Goal: Task Accomplishment & Management: Manage account settings

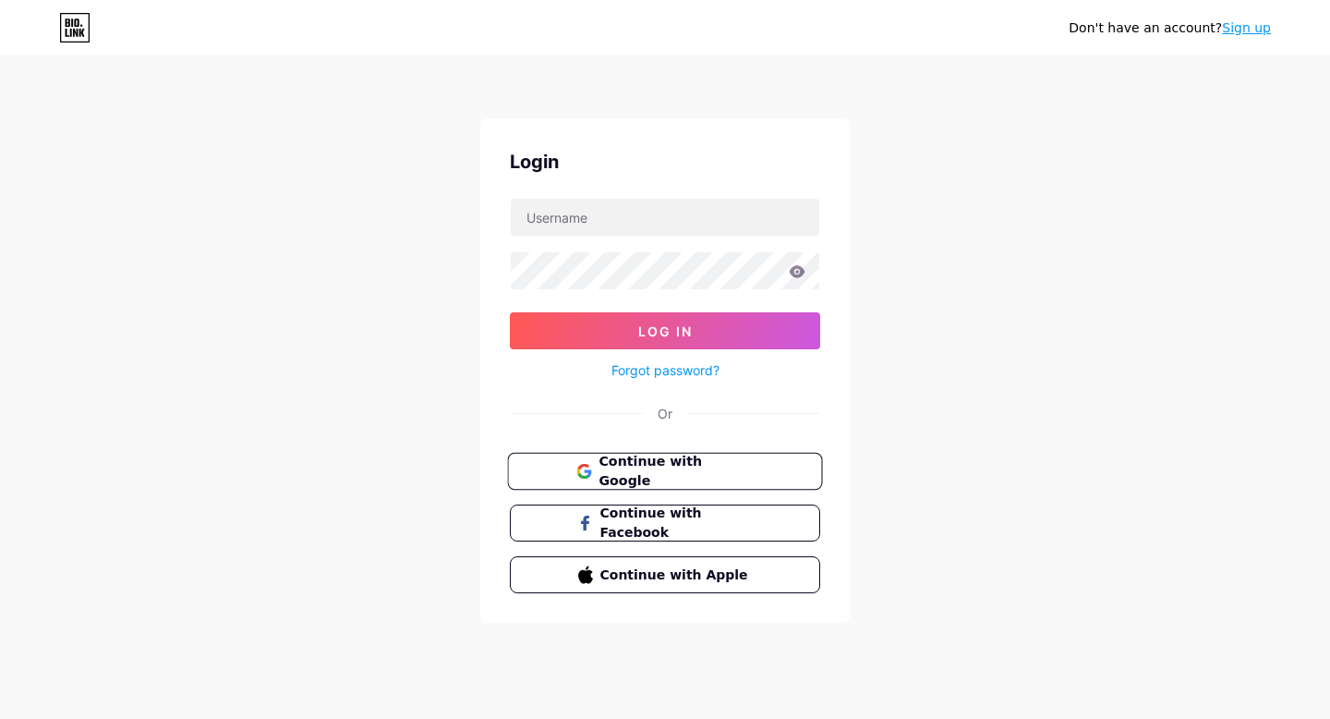
click at [675, 462] on span "Continue with Google" at bounding box center [676, 472] width 154 height 40
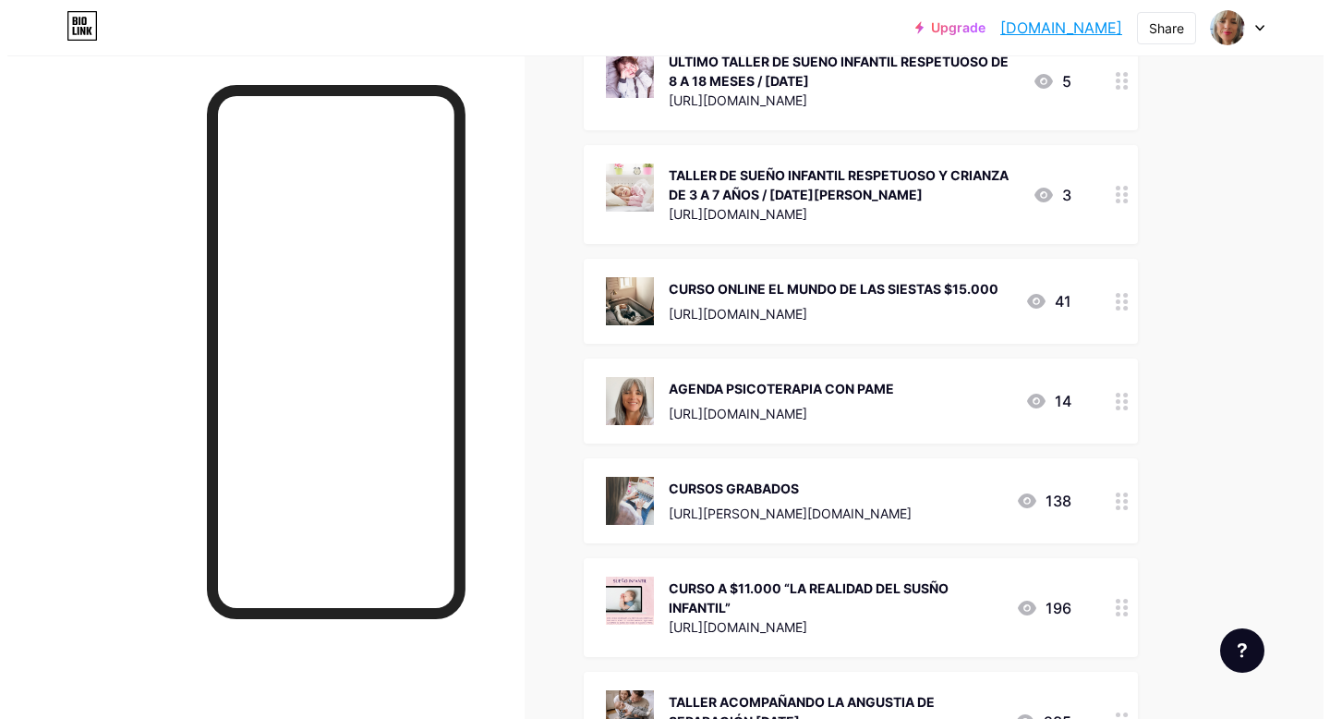
scroll to position [1771, 0]
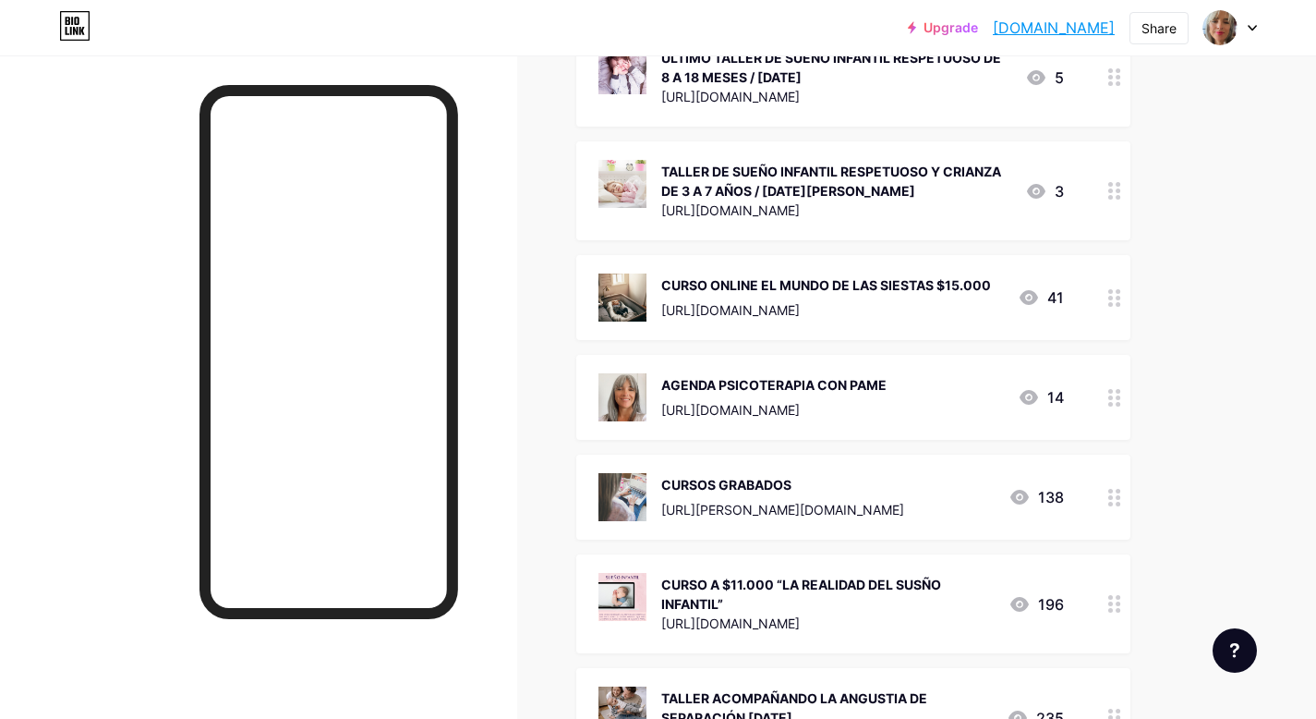
click at [1109, 489] on icon at bounding box center [1115, 498] width 13 height 18
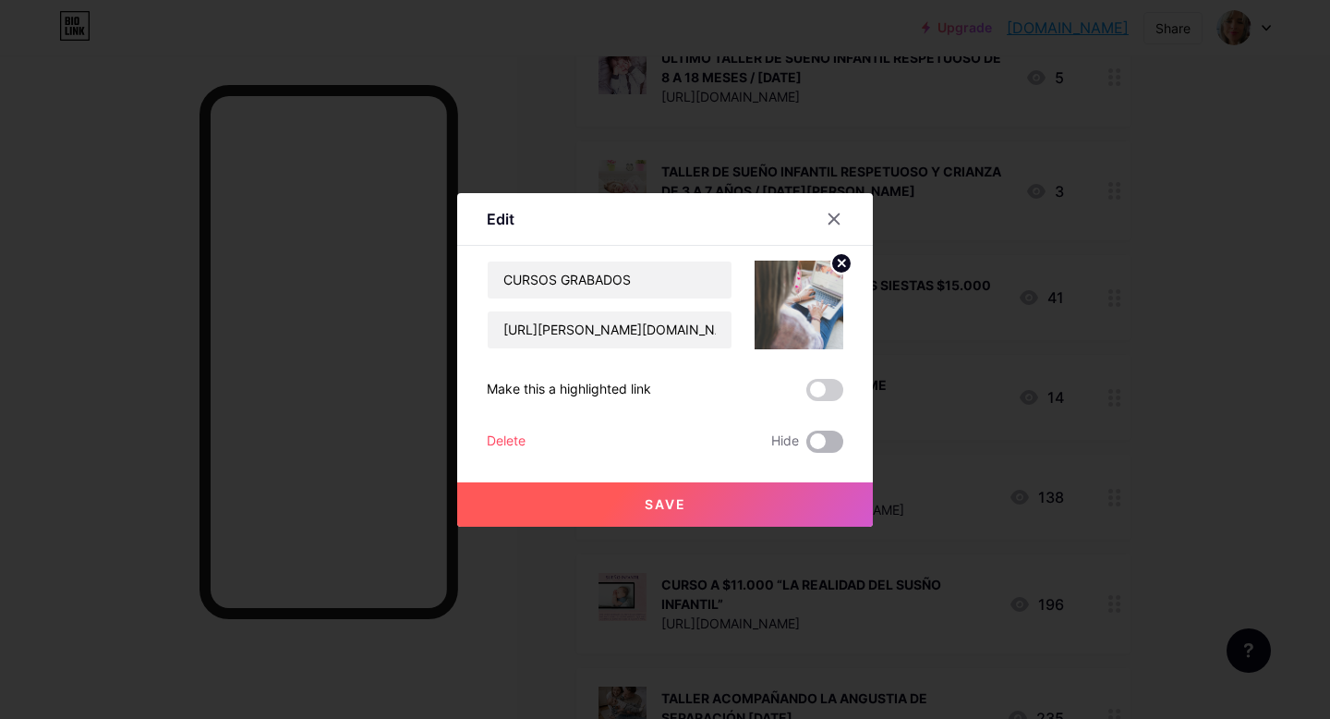
click at [830, 441] on span at bounding box center [824, 441] width 37 height 22
click at [806, 446] on input "checkbox" at bounding box center [806, 446] width 0 height 0
click at [674, 506] on span "Save" at bounding box center [666, 504] width 42 height 16
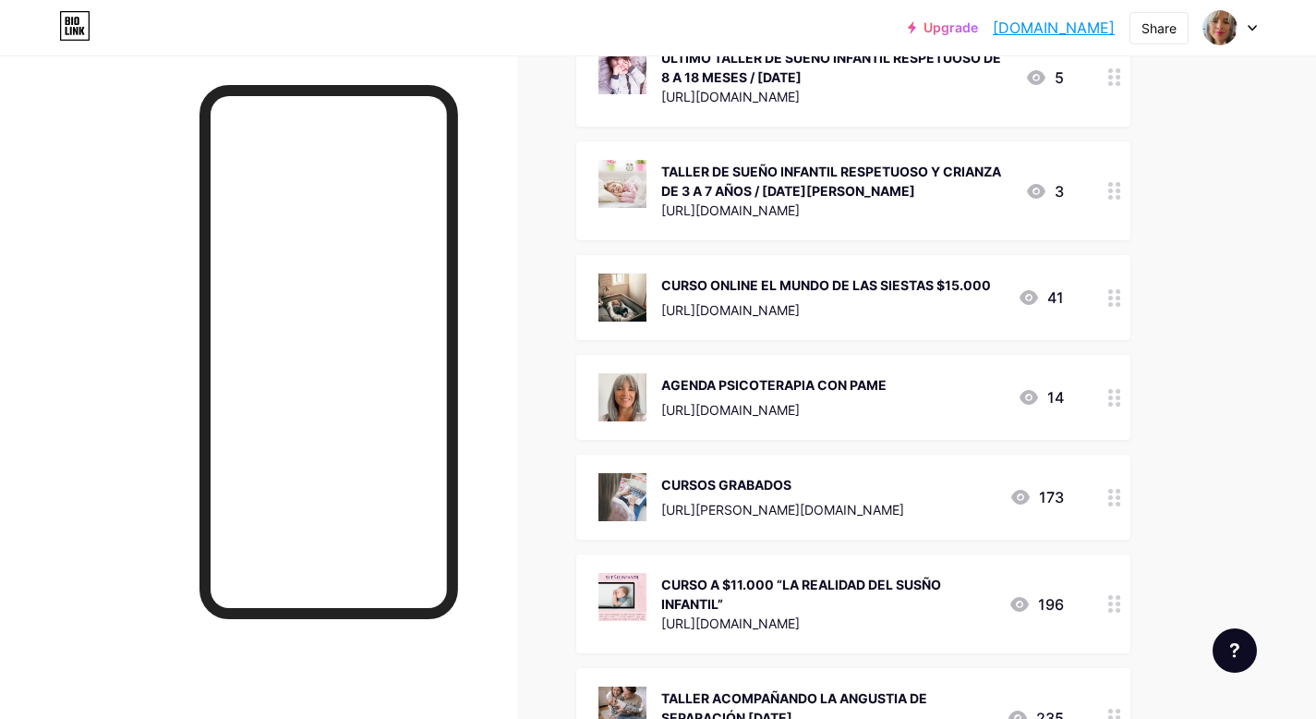
click at [895, 275] on div "CURSO ONLINE EL MUNDO DE LAS SIESTAS $15.000" at bounding box center [826, 284] width 330 height 19
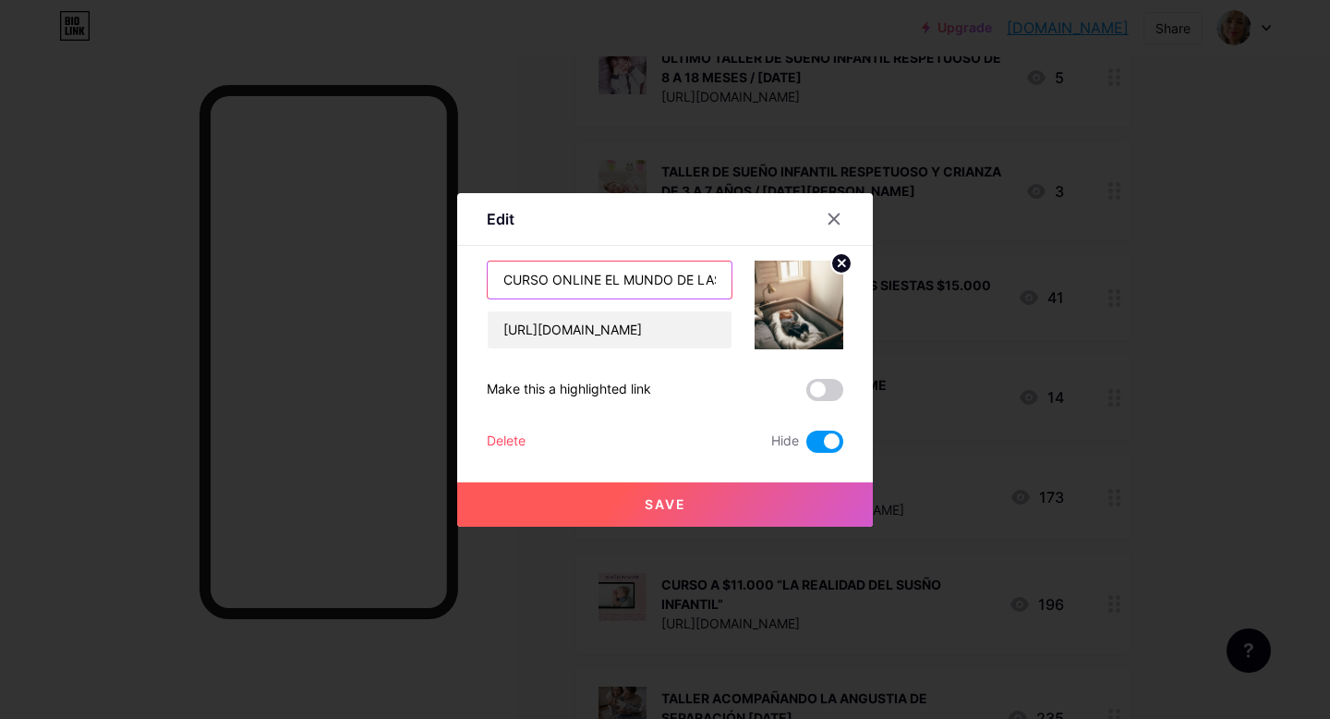
click at [648, 285] on input "CURSO ONLINE EL MUNDO DE LAS SIESTAS $15.000" at bounding box center [610, 279] width 244 height 37
drag, startPoint x: 752, startPoint y: 273, endPoint x: 859, endPoint y: 262, distance: 107.7
click at [859, 262] on div "Edit Content YouTube Play YouTube video without leaving your page. ADD Vimeo Pl…" at bounding box center [665, 359] width 416 height 333
click at [721, 279] on input "CURSO ONLINE EL MUNDO DE LAS SIESTAS $15.000" at bounding box center [610, 279] width 244 height 37
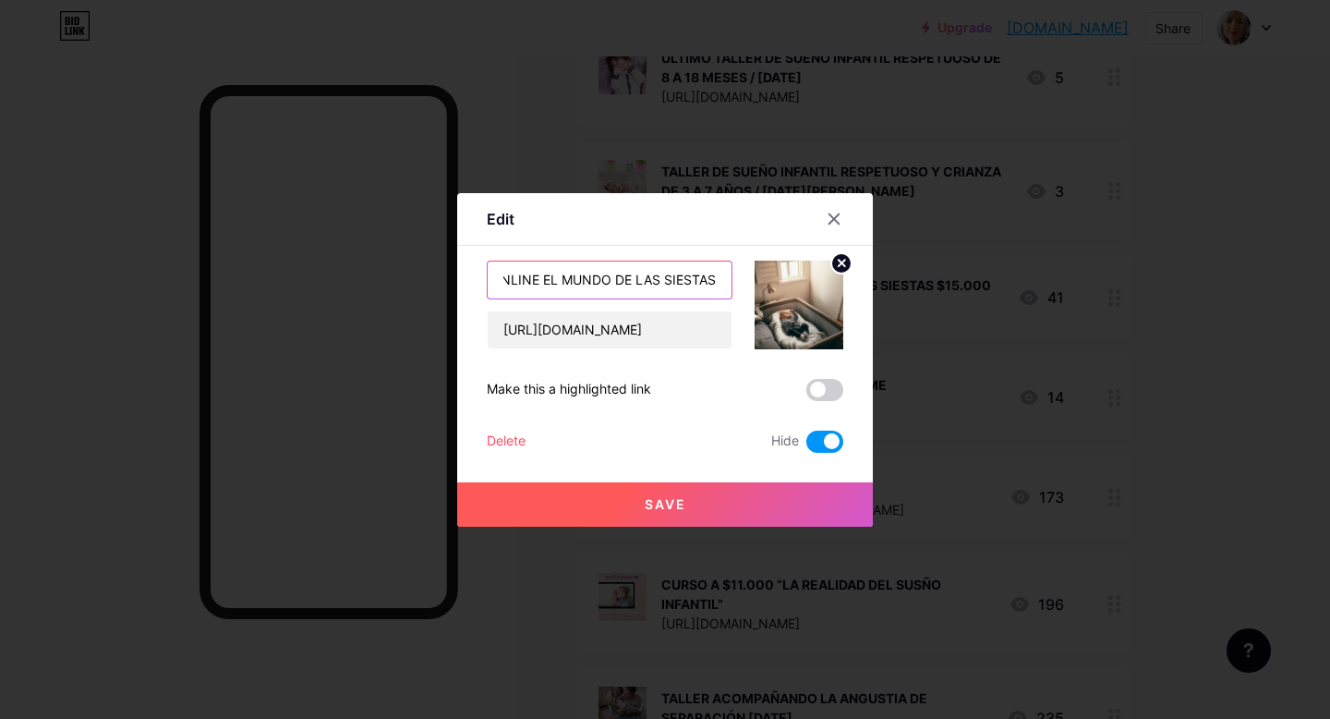
scroll to position [0, 65]
type input "CURSO ONLINE EL MUNDO DE LAS SIESTAS"
click at [622, 324] on input "[URL][DOMAIN_NAME]" at bounding box center [610, 329] width 244 height 37
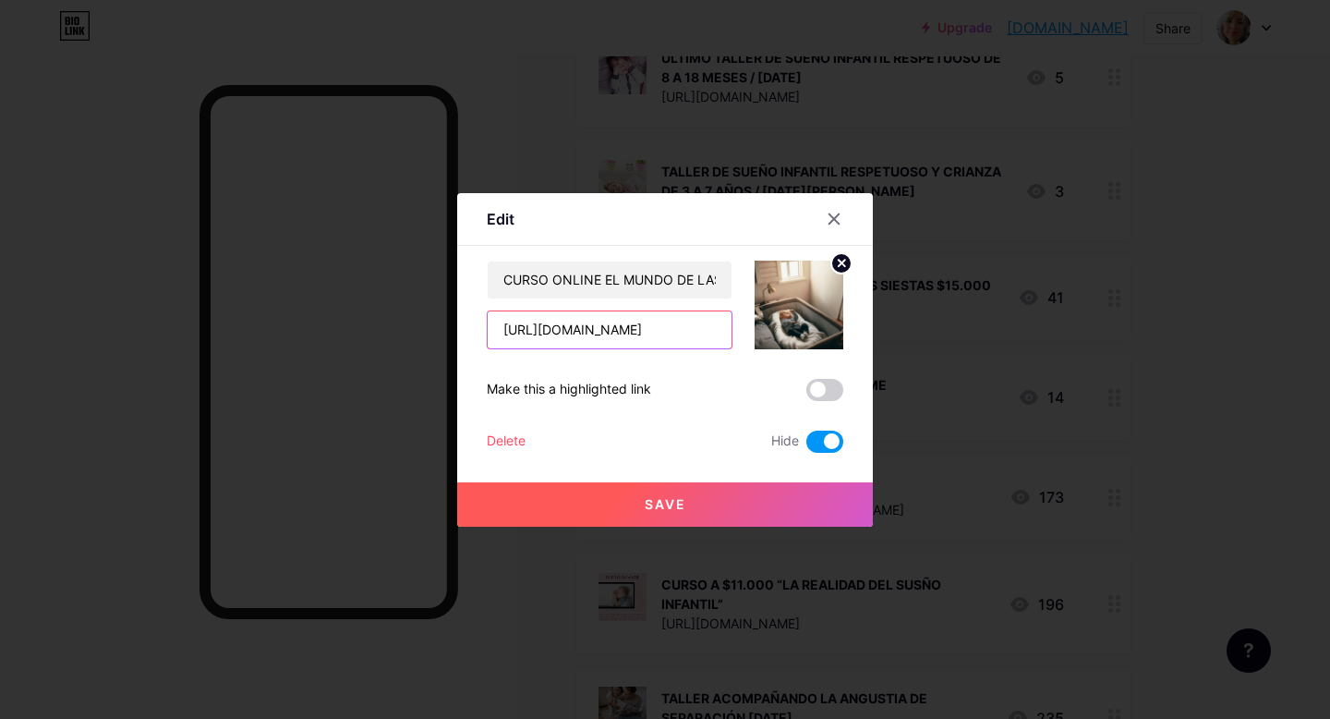
click at [622, 324] on input "[URL][DOMAIN_NAME]" at bounding box center [610, 329] width 244 height 37
paste input "Reclamo por demora y falta de comunicación en la solicitud de aumento de cupo d…"
type input "Reclamo por demora y falta de comunicación en la solicitud de aumento de cupo d…"
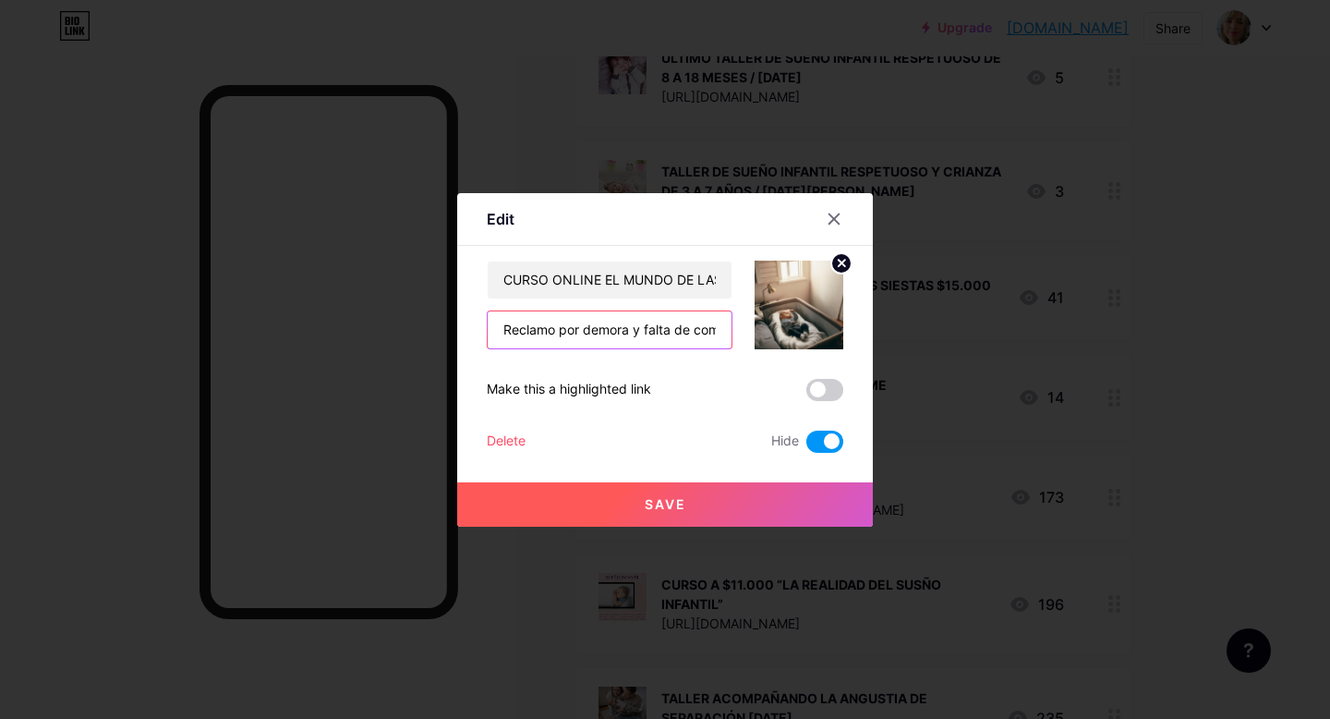
drag, startPoint x: 722, startPoint y: 330, endPoint x: 472, endPoint y: 296, distance: 252.7
click at [472, 296] on div "Edit Content YouTube Play YouTube video without leaving your page. ADD Vimeo Pl…" at bounding box center [665, 359] width 416 height 333
paste input "[URL][DOMAIN_NAME][PERSON_NAME]"
type input "[URL][DOMAIN_NAME][PERSON_NAME]"
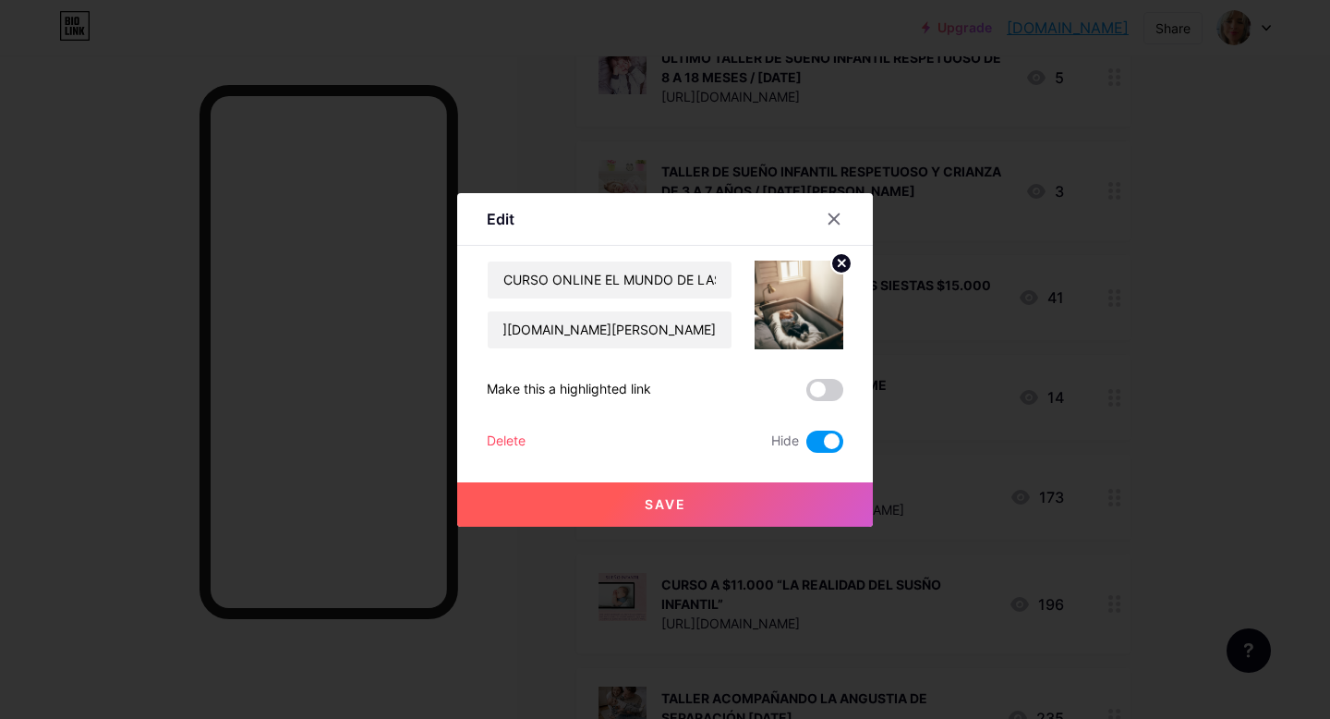
click at [831, 441] on span at bounding box center [824, 441] width 37 height 22
click at [806, 446] on input "checkbox" at bounding box center [806, 446] width 0 height 0
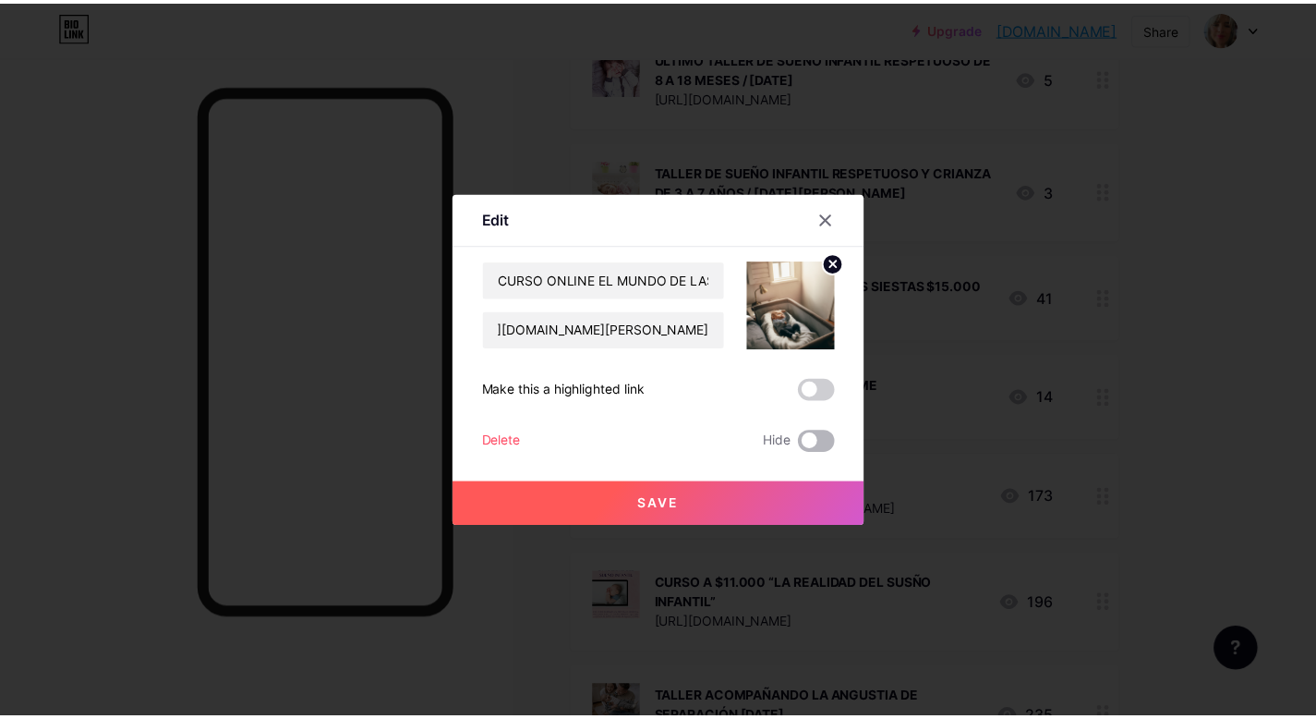
scroll to position [0, 0]
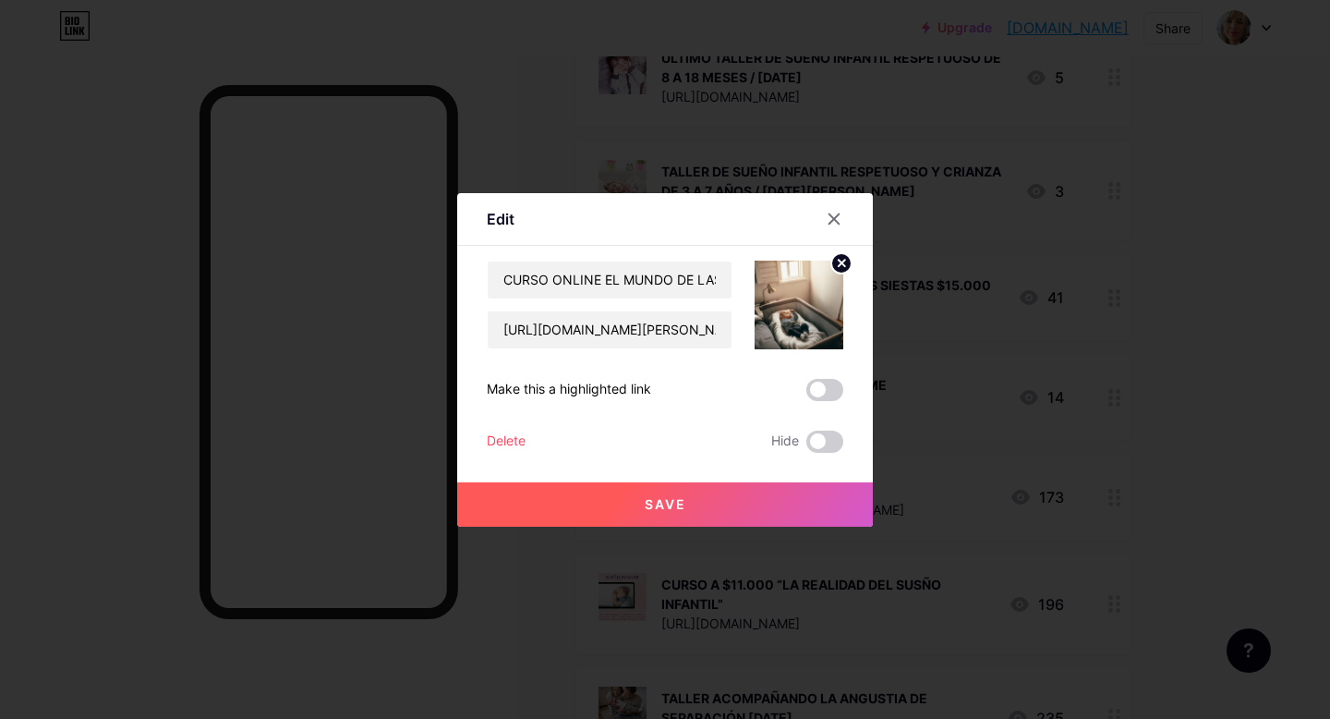
click at [693, 514] on button "Save" at bounding box center [665, 504] width 416 height 44
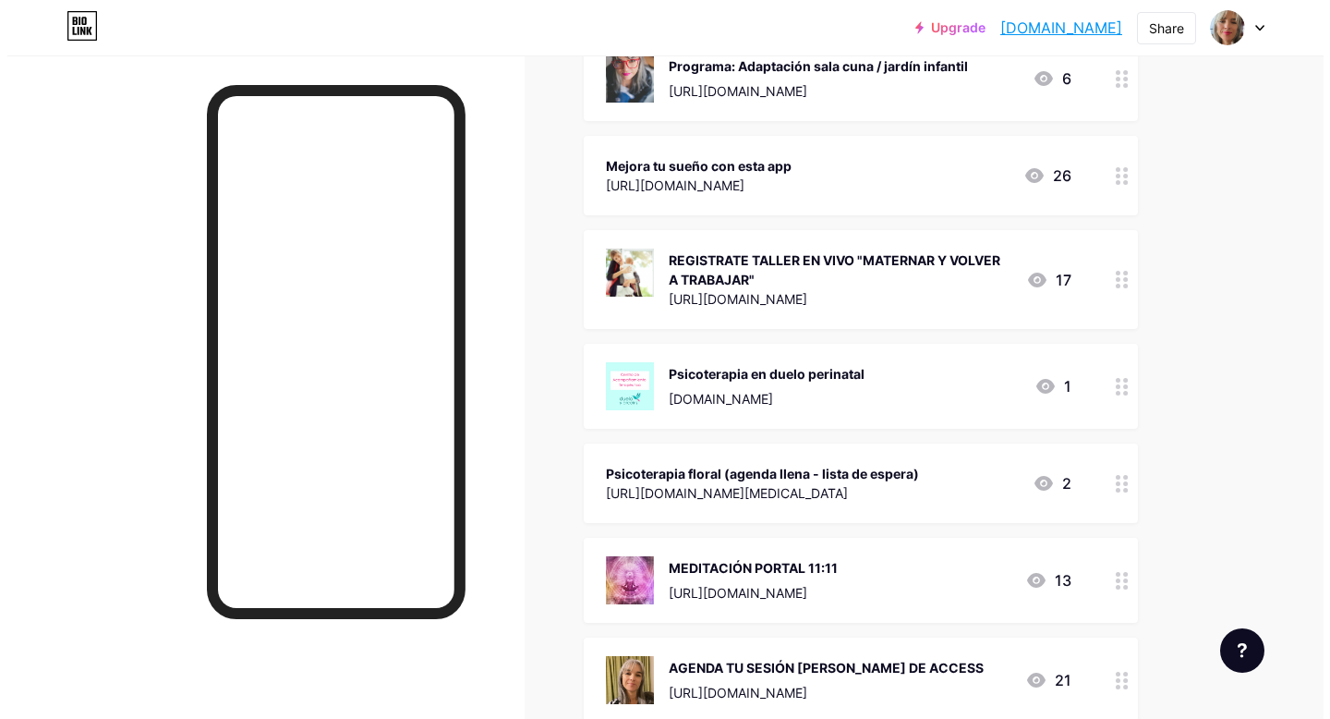
scroll to position [745, 0]
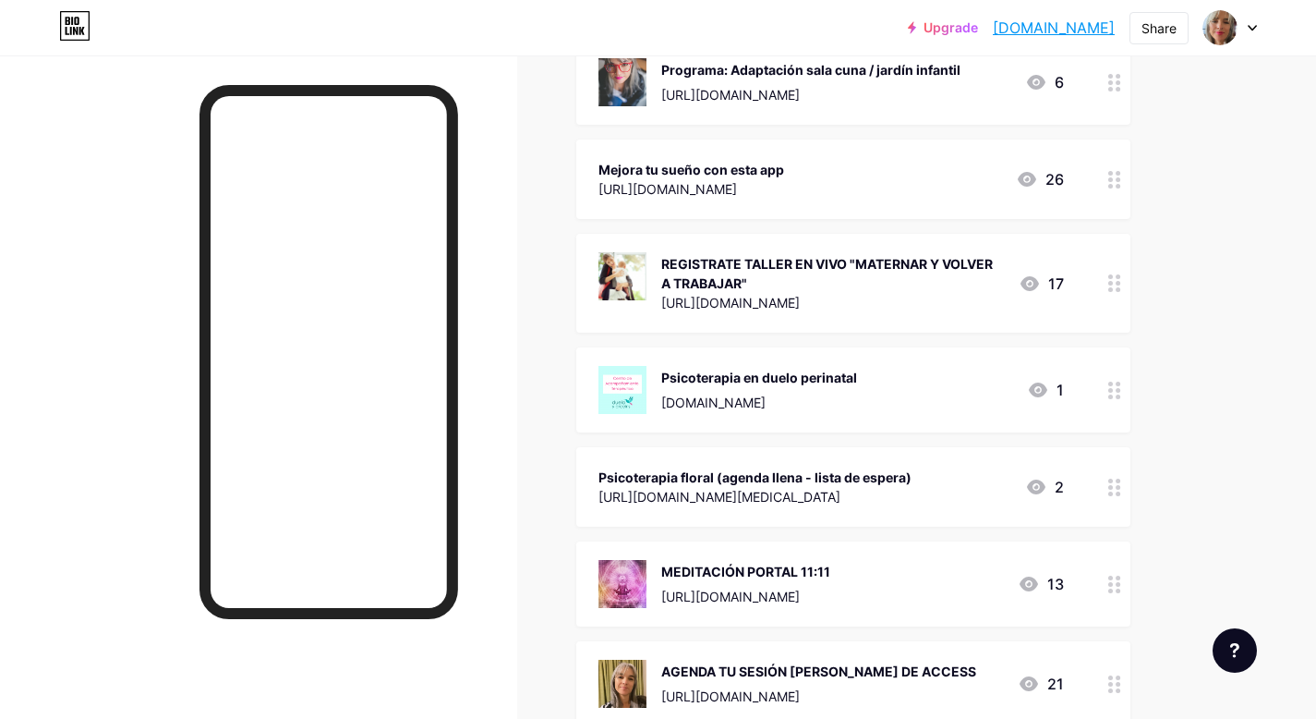
click at [1119, 81] on circle at bounding box center [1118, 82] width 5 height 5
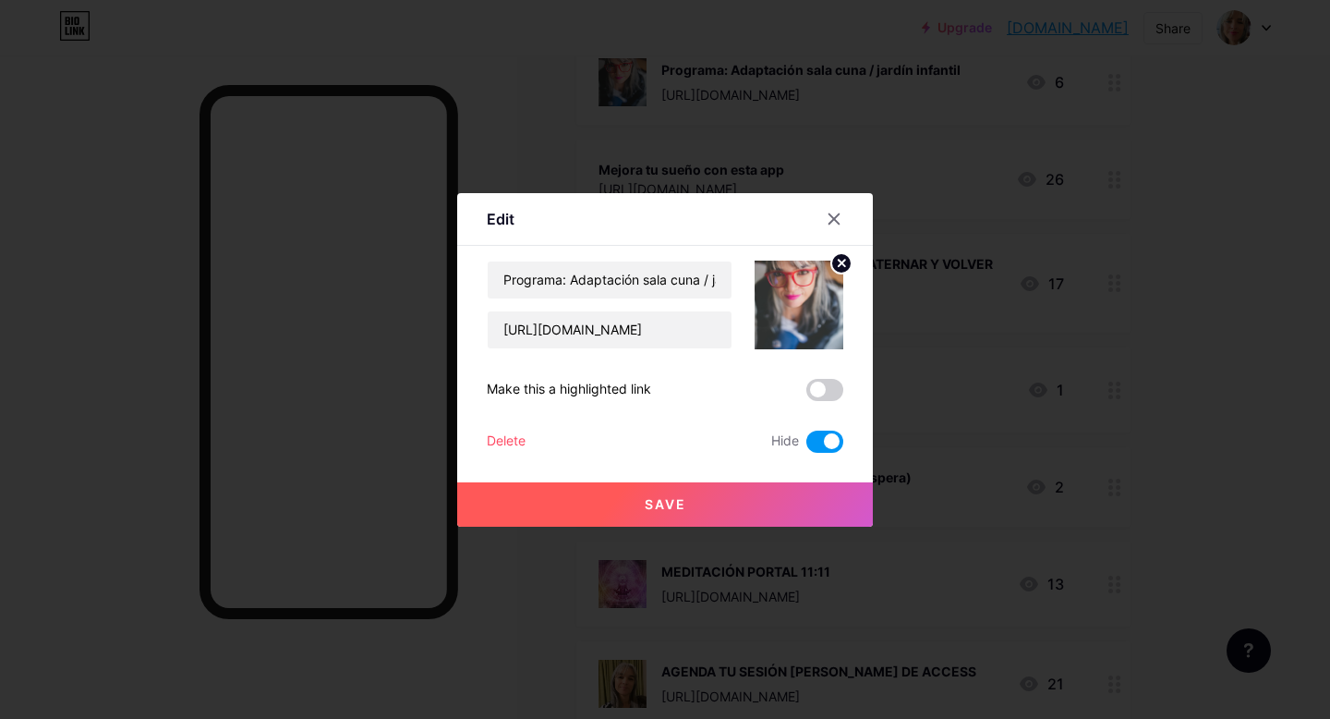
click at [823, 440] on span at bounding box center [824, 441] width 37 height 22
click at [806, 446] on input "checkbox" at bounding box center [806, 446] width 0 height 0
click at [636, 335] on input "[URL][DOMAIN_NAME]" at bounding box center [610, 329] width 244 height 37
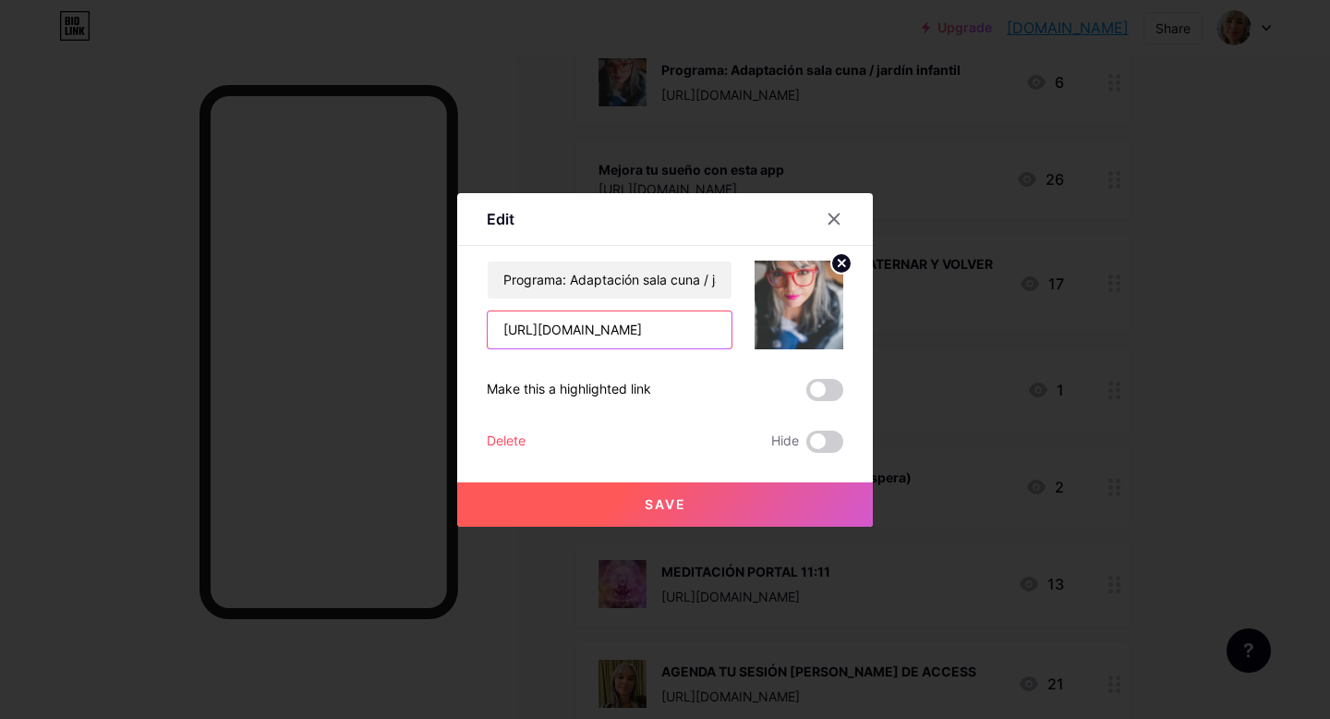
click at [636, 335] on input "[URL][DOMAIN_NAME]" at bounding box center [610, 329] width 244 height 37
paste input "[URL][DOMAIN_NAME][PERSON_NAME]"
type input "[URL][DOMAIN_NAME][PERSON_NAME]"
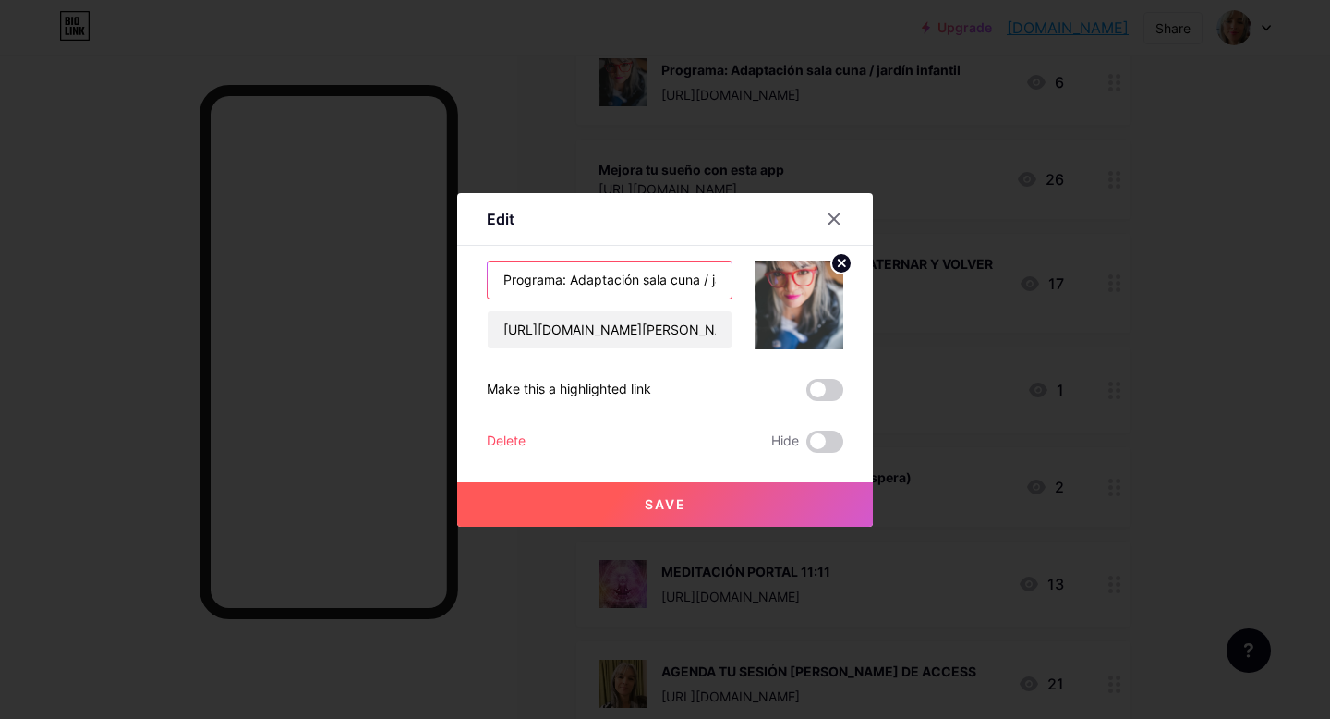
scroll to position [0, 75]
drag, startPoint x: 707, startPoint y: 278, endPoint x: 762, endPoint y: 278, distance: 55.4
click at [762, 278] on div "Programa: Adaptación sala cuna / jardín infantil [URL][DOMAIN_NAME][PERSON_NAME]" at bounding box center [665, 305] width 357 height 89
type input "Programa: Adaptación sala cuna / Volver a trabajar y maternar"
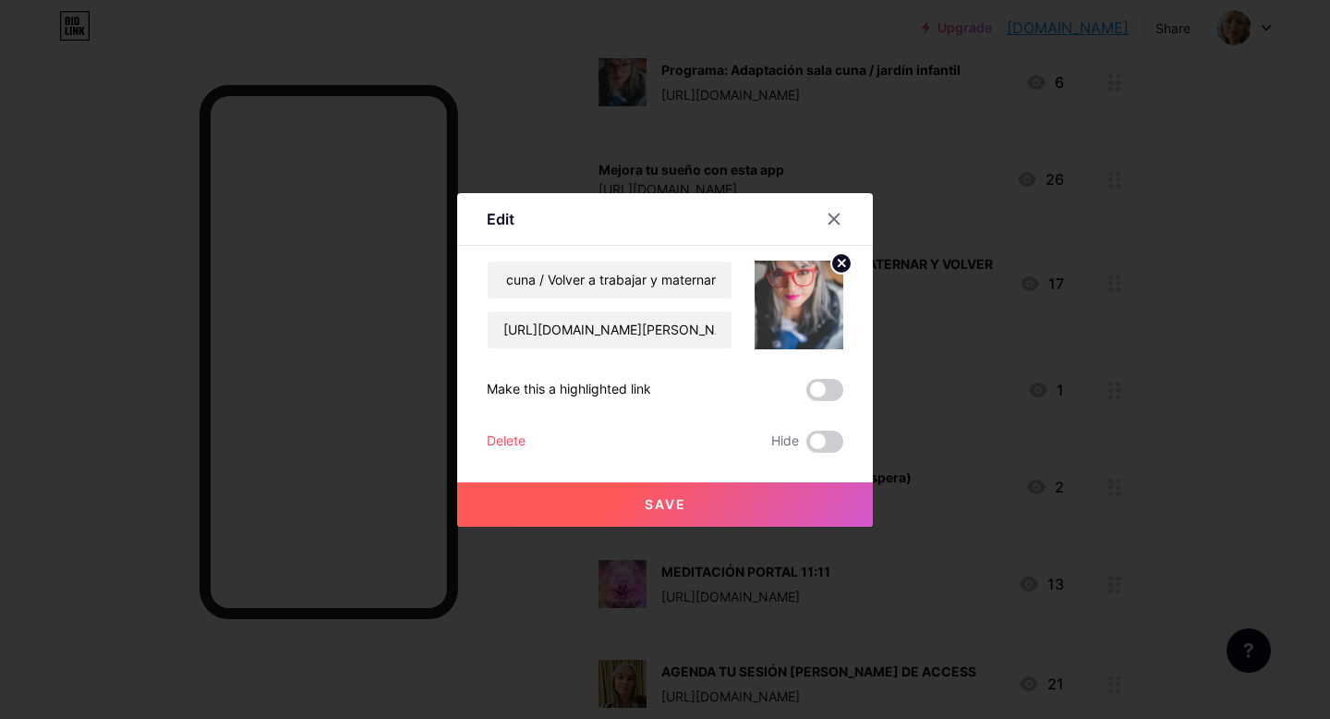
click at [672, 499] on span "Save" at bounding box center [666, 504] width 42 height 16
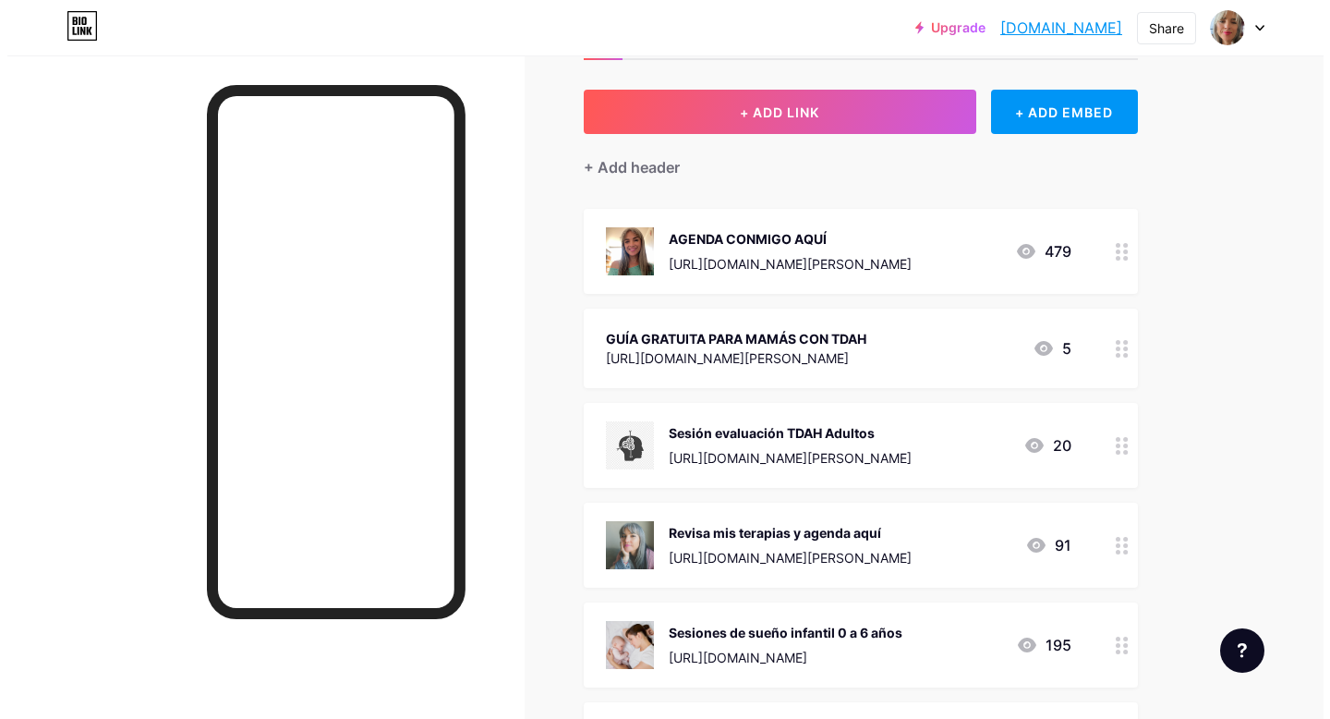
scroll to position [0, 0]
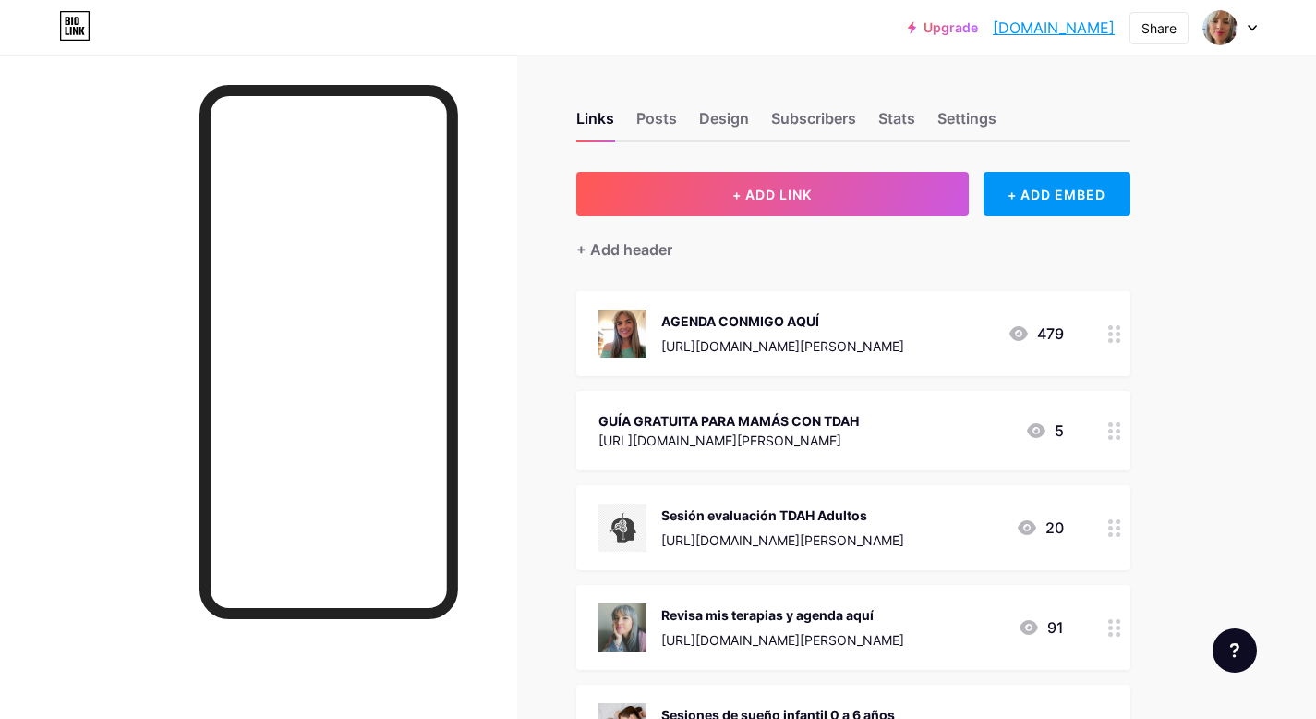
click at [1110, 430] on circle at bounding box center [1111, 431] width 5 height 5
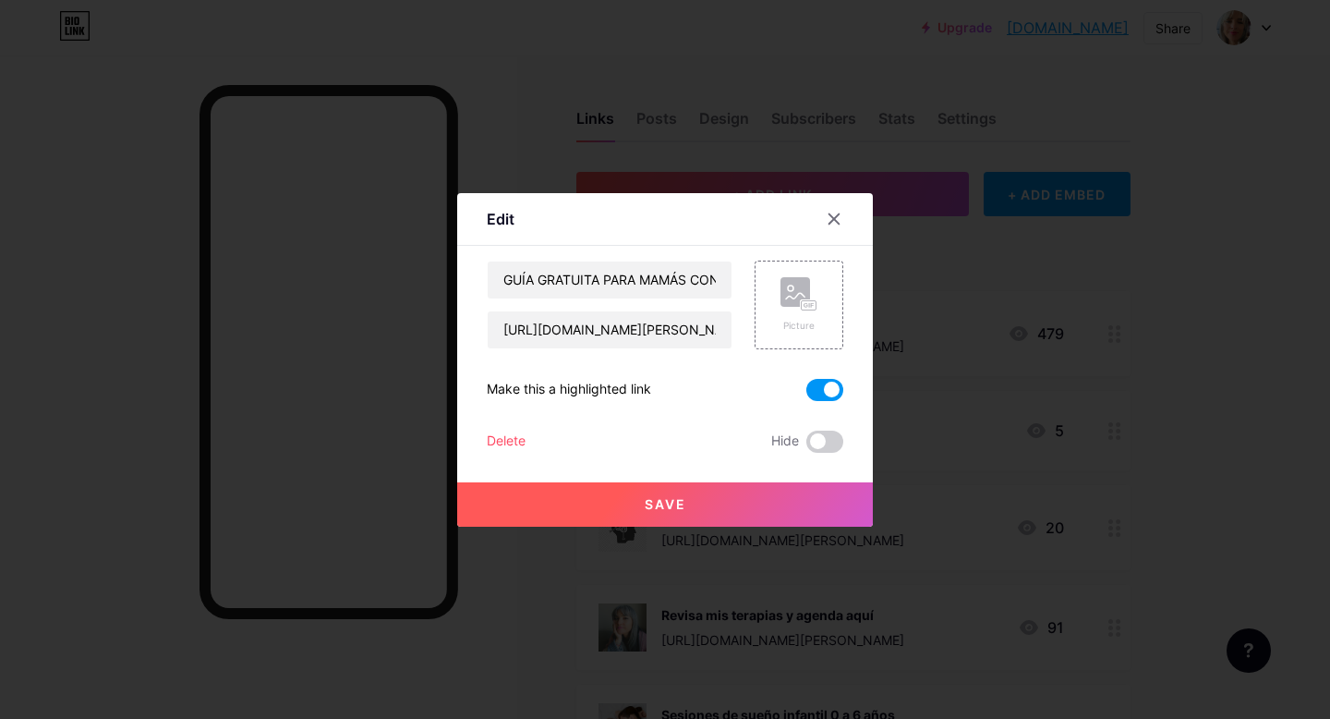
click at [570, 390] on div "Make this a highlighted link" at bounding box center [569, 390] width 164 height 22
click at [639, 333] on input "[URL][DOMAIN_NAME][PERSON_NAME]" at bounding box center [610, 329] width 244 height 37
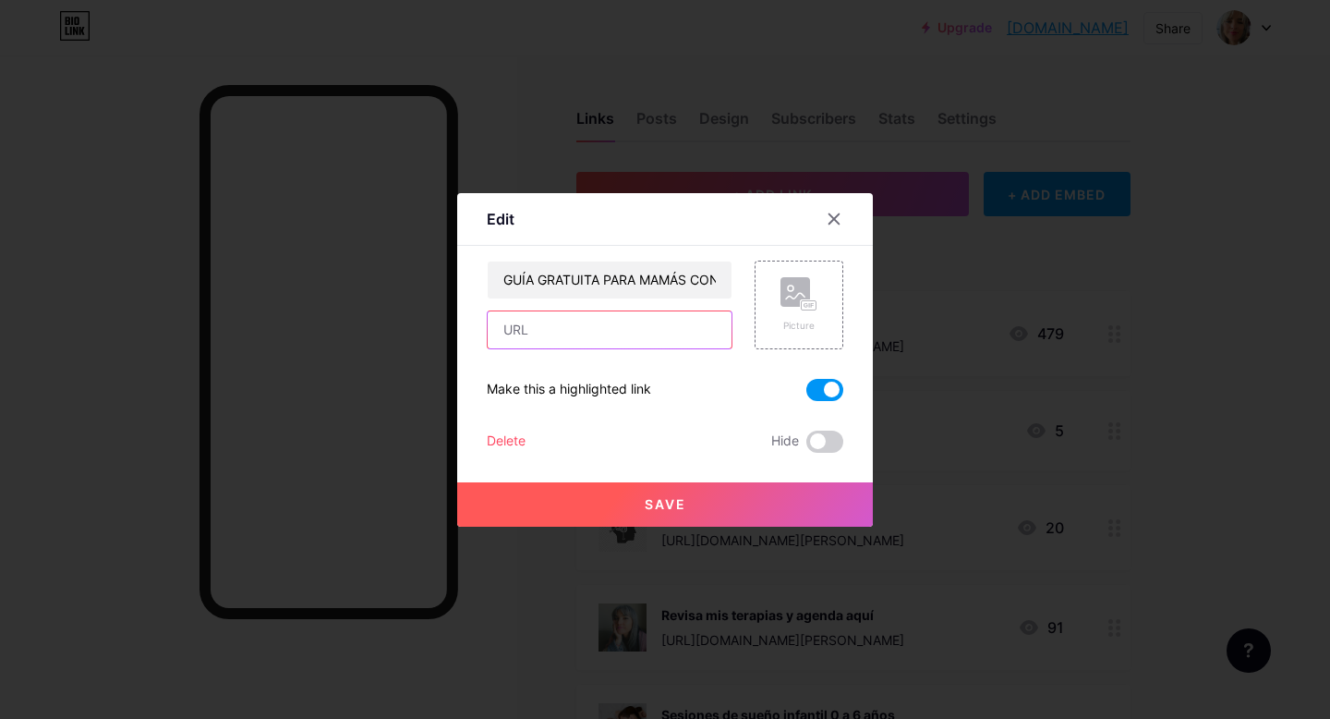
paste input "[URL][DOMAIN_NAME][PERSON_NAME]"
type input "[URL][DOMAIN_NAME][PERSON_NAME]"
drag, startPoint x: 606, startPoint y: 274, endPoint x: 768, endPoint y: 272, distance: 161.7
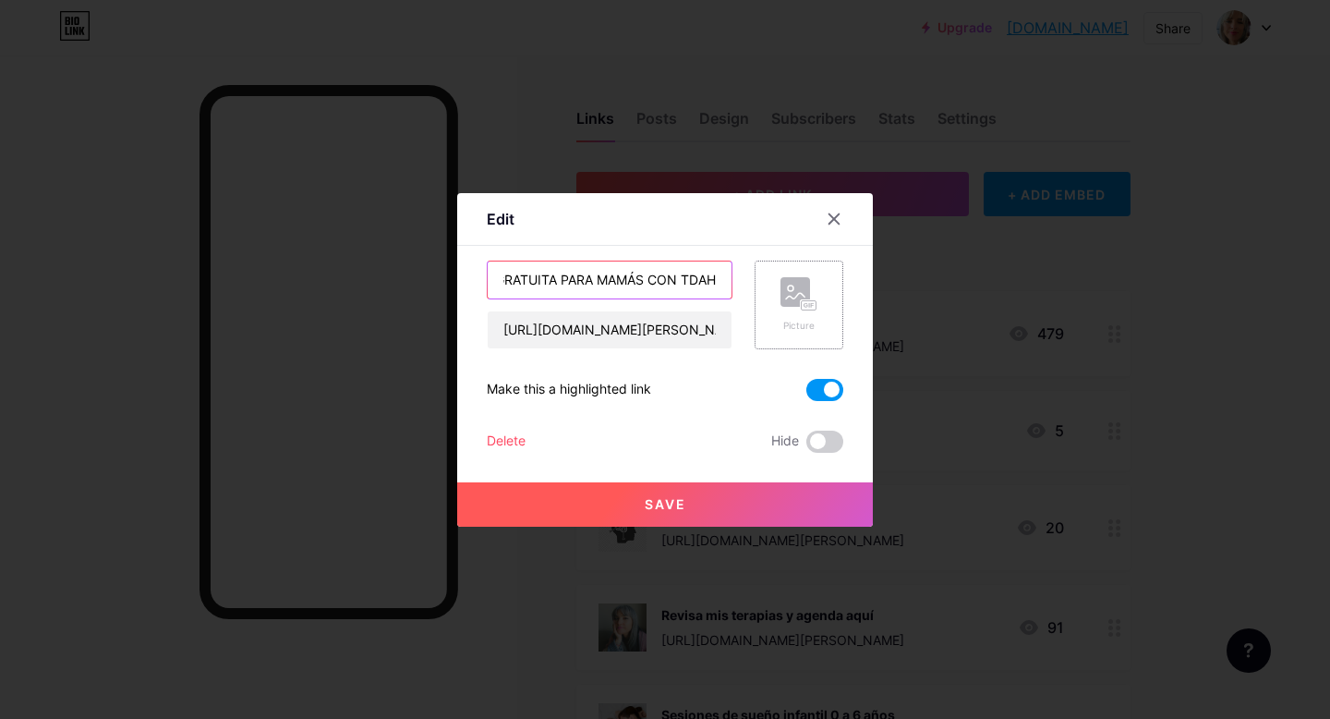
click at [768, 272] on div "GUÍA GRATUITA PARA MAMÁS CON TDAH [URL][DOMAIN_NAME][PERSON_NAME] Picture" at bounding box center [665, 305] width 357 height 89
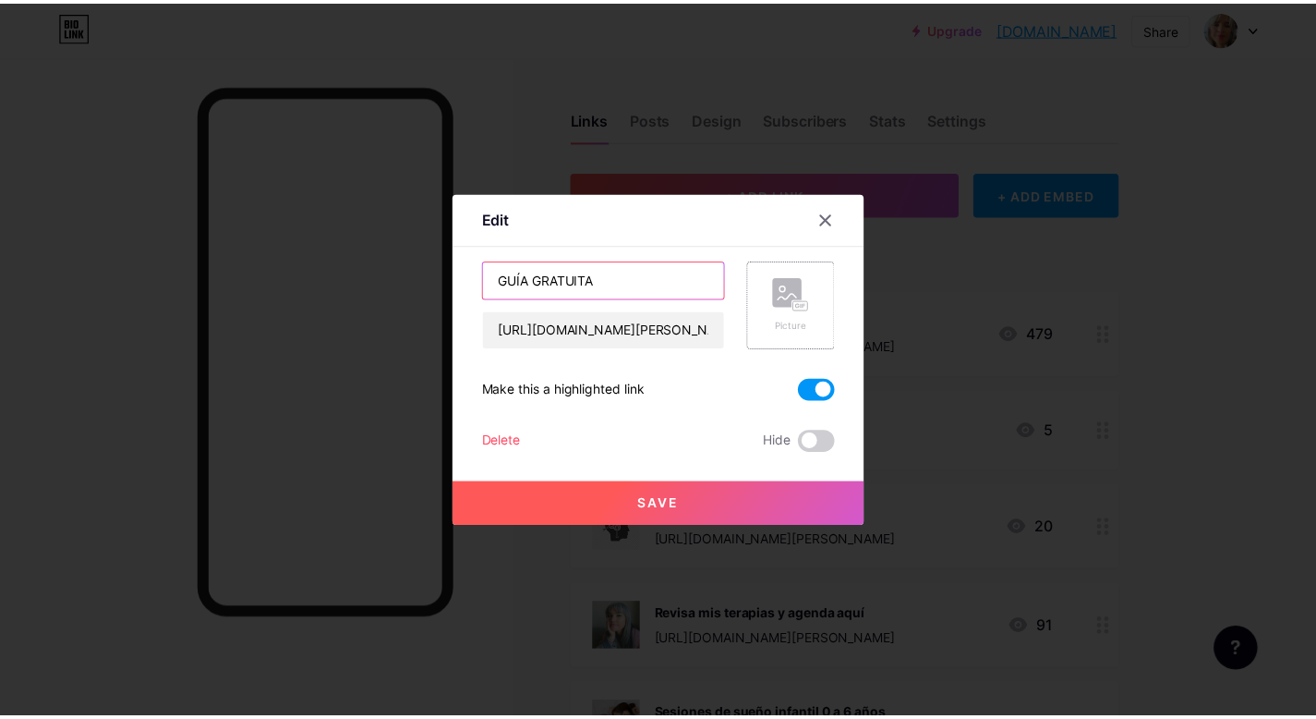
scroll to position [0, 0]
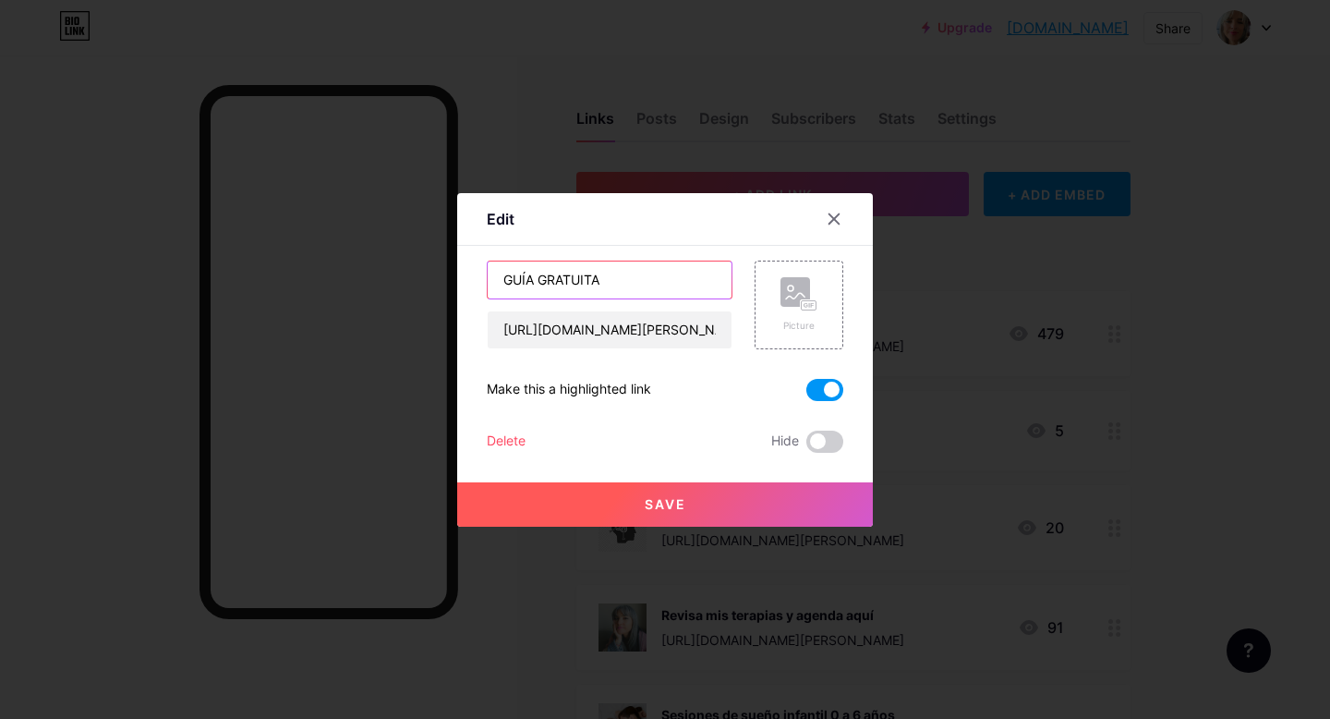
click at [535, 279] on input "GUÍA GRATUITA" at bounding box center [610, 279] width 244 height 37
click at [638, 275] on input "GUÍAS GRATUITA" at bounding box center [610, 279] width 244 height 37
drag, startPoint x: 544, startPoint y: 275, endPoint x: 459, endPoint y: 267, distance: 85.4
click at [459, 267] on div "Edit Content YouTube Play YouTube video without leaving your page. ADD Vimeo Pl…" at bounding box center [665, 359] width 416 height 333
click at [638, 278] on input "RECURSOS GRATUITAS" at bounding box center [610, 279] width 244 height 37
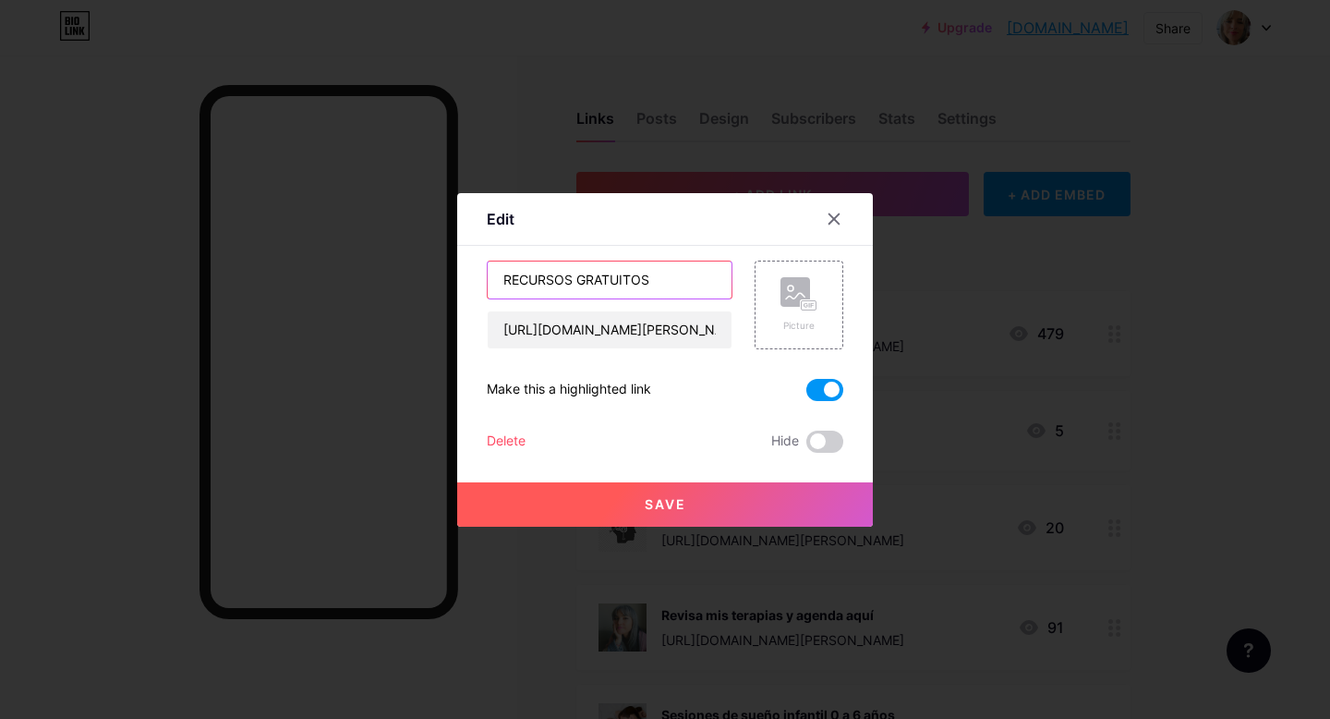
type input "RECURSOS GRATUITOS"
click at [656, 518] on button "Save" at bounding box center [665, 504] width 416 height 44
